Goal: Task Accomplishment & Management: Manage account settings

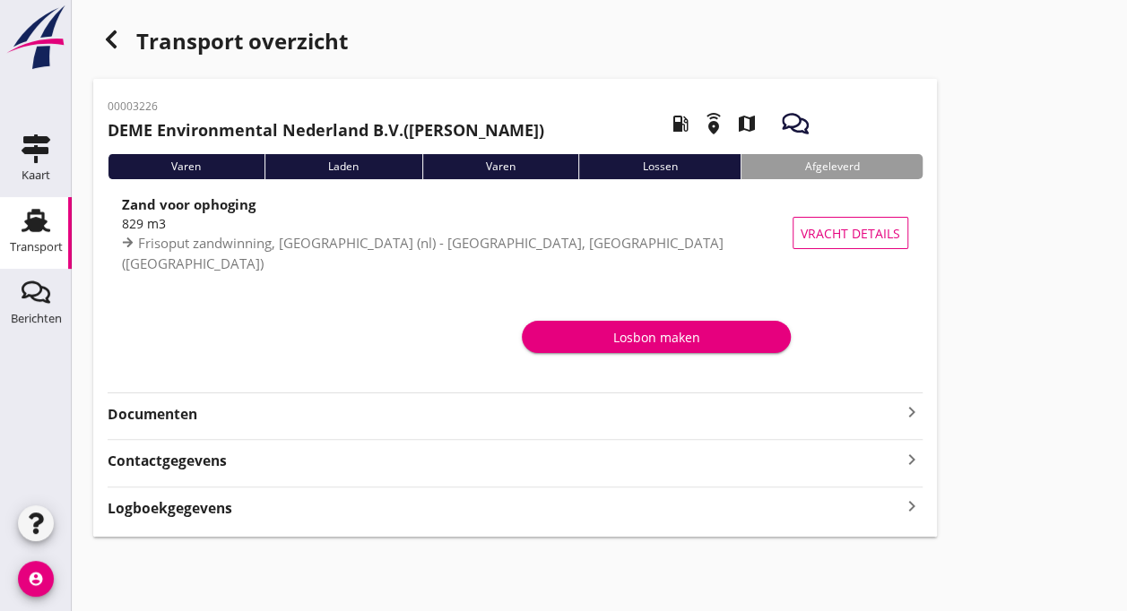
click at [31, 228] on use at bounding box center [36, 220] width 29 height 23
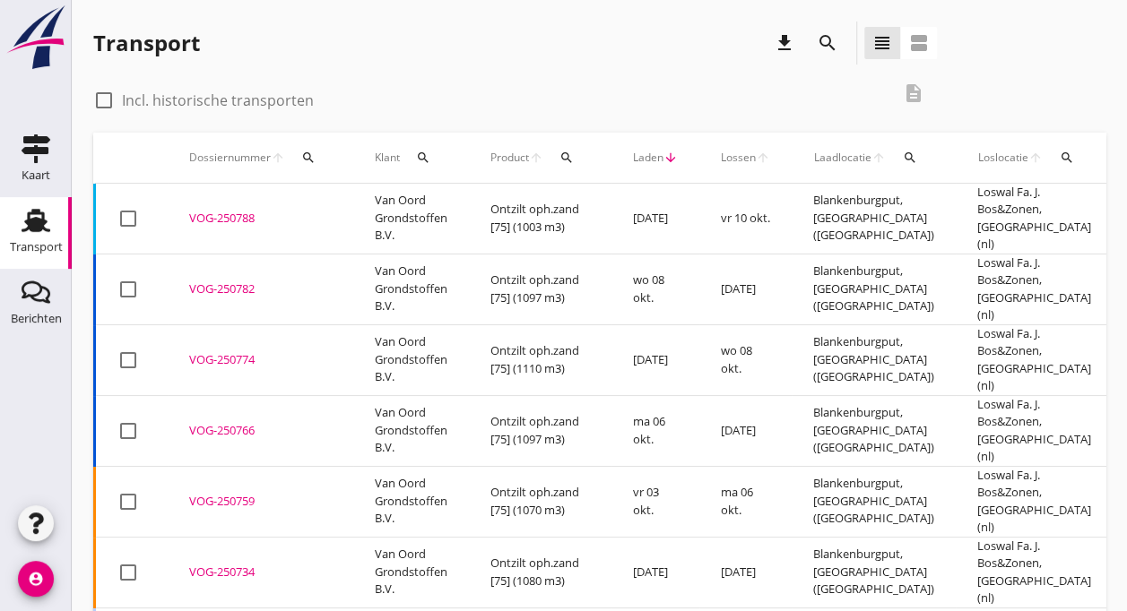
click at [265, 281] on div "VOG-250782" at bounding box center [260, 290] width 142 height 18
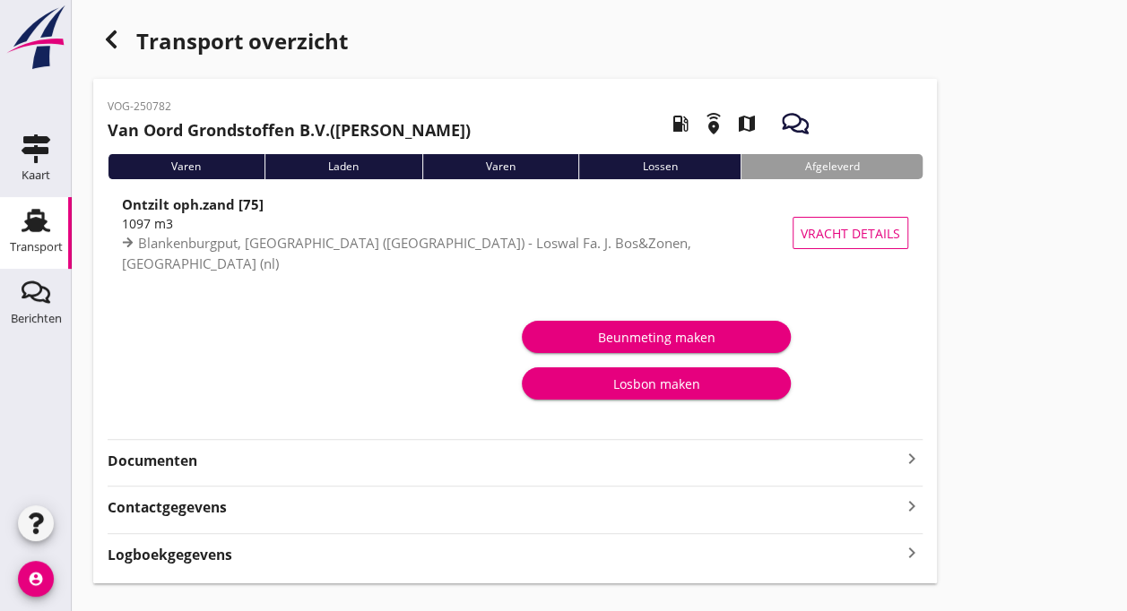
click at [45, 224] on icon "Transport" at bounding box center [36, 220] width 29 height 29
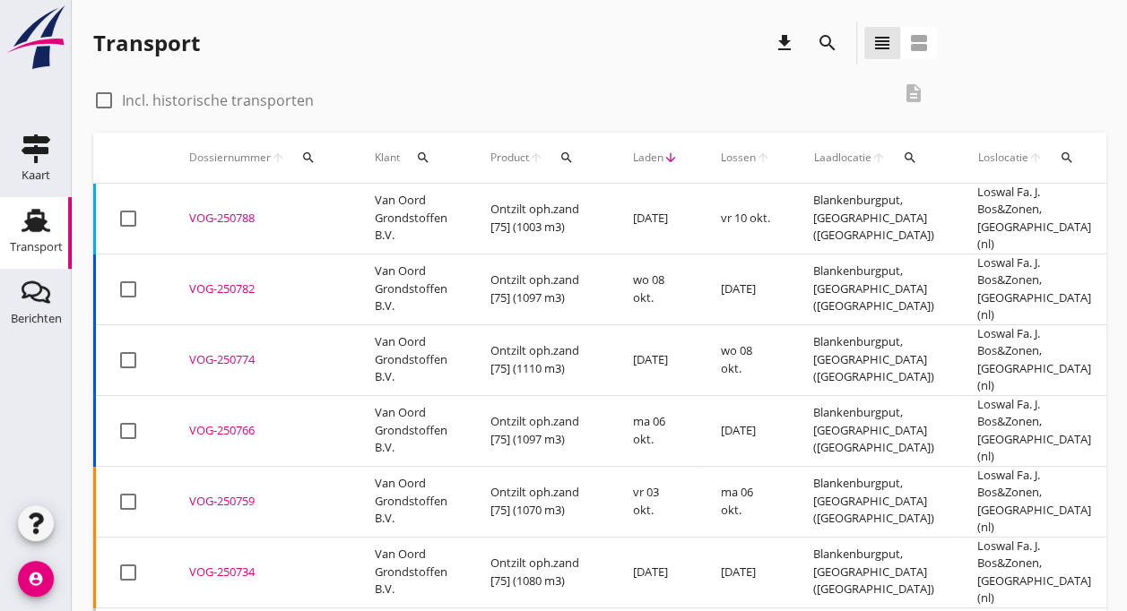
click at [270, 210] on div "VOG-250788" at bounding box center [260, 219] width 142 height 18
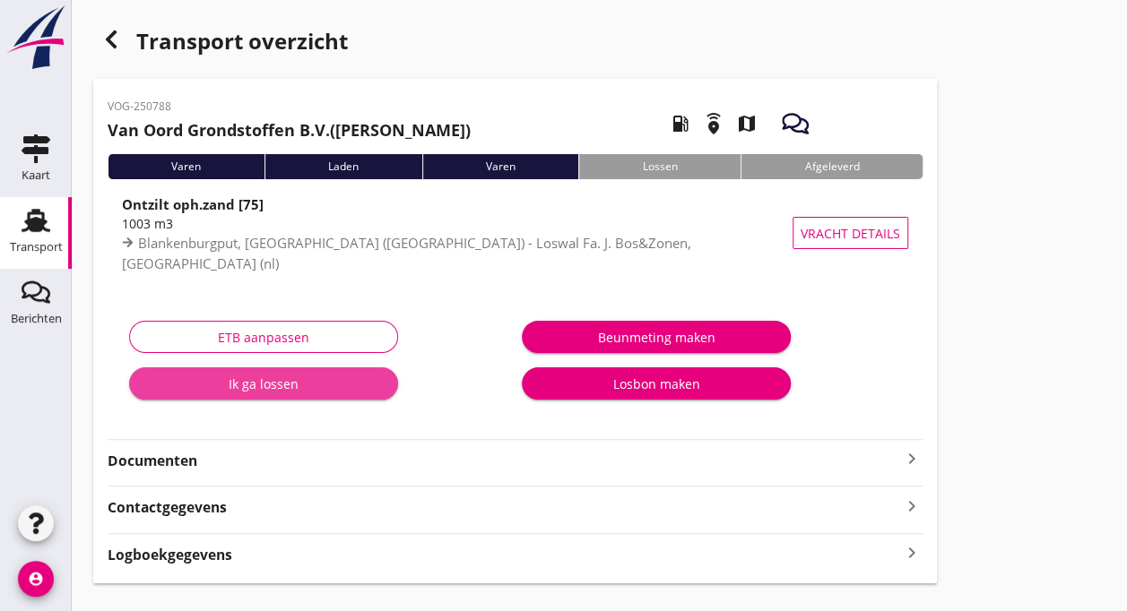
click at [266, 388] on div "Ik ga lossen" at bounding box center [263, 384] width 240 height 19
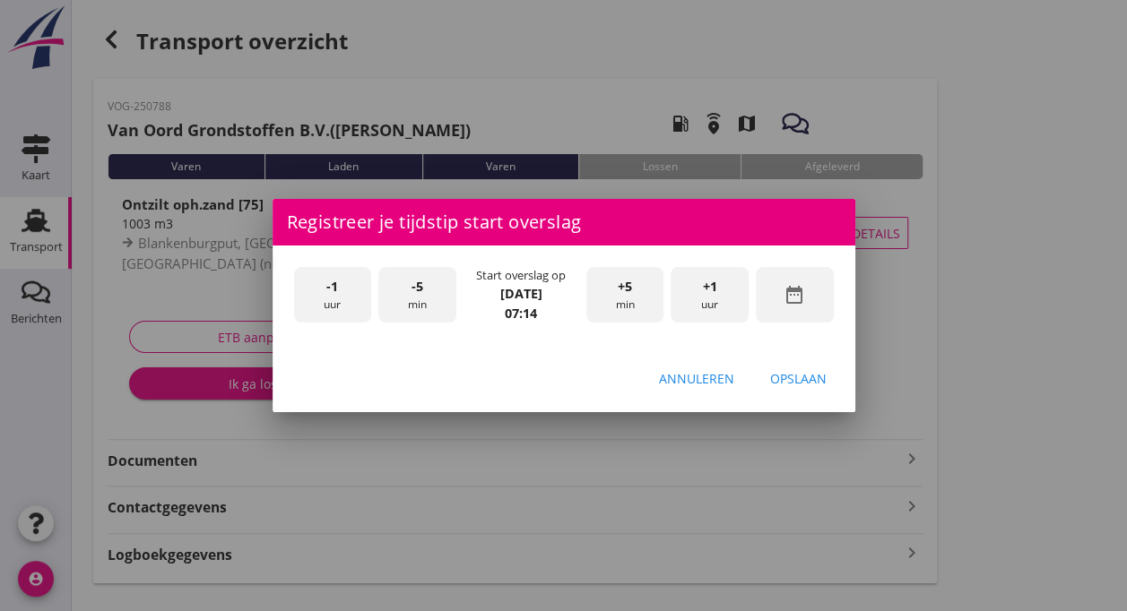
click at [319, 294] on div "-1 uur" at bounding box center [333, 295] width 78 height 56
click at [411, 282] on span "-5" at bounding box center [417, 287] width 12 height 20
click at [618, 293] on span "+5" at bounding box center [624, 287] width 14 height 20
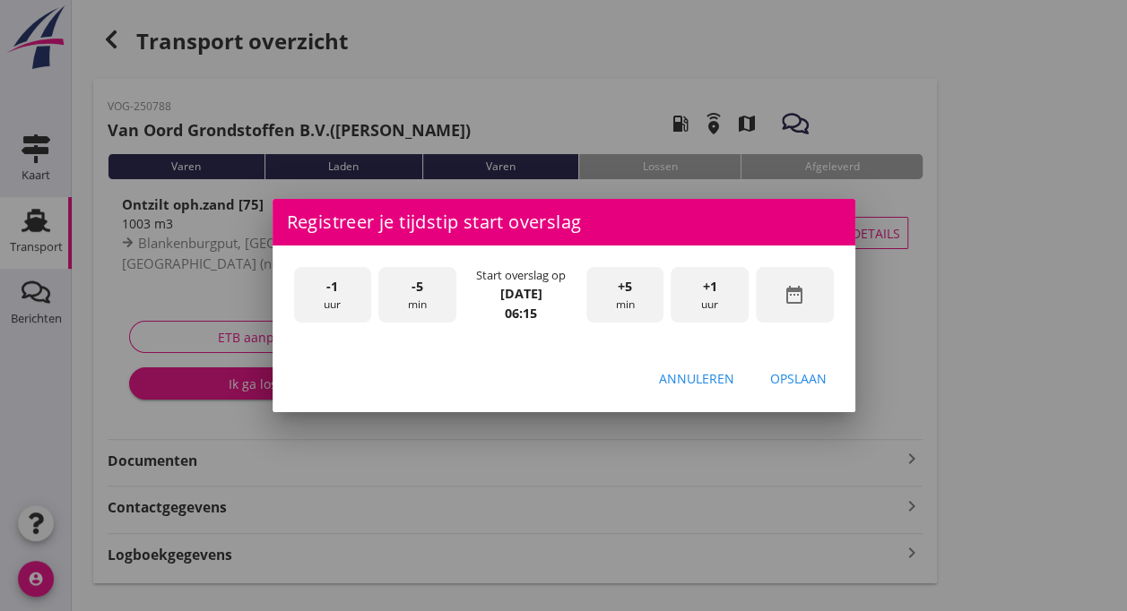
click at [618, 293] on span "+5" at bounding box center [624, 287] width 14 height 20
click at [615, 293] on div "+5 min" at bounding box center [625, 295] width 78 height 56
click at [794, 383] on div "Opslaan" at bounding box center [798, 378] width 56 height 19
